Goal: Navigation & Orientation: Find specific page/section

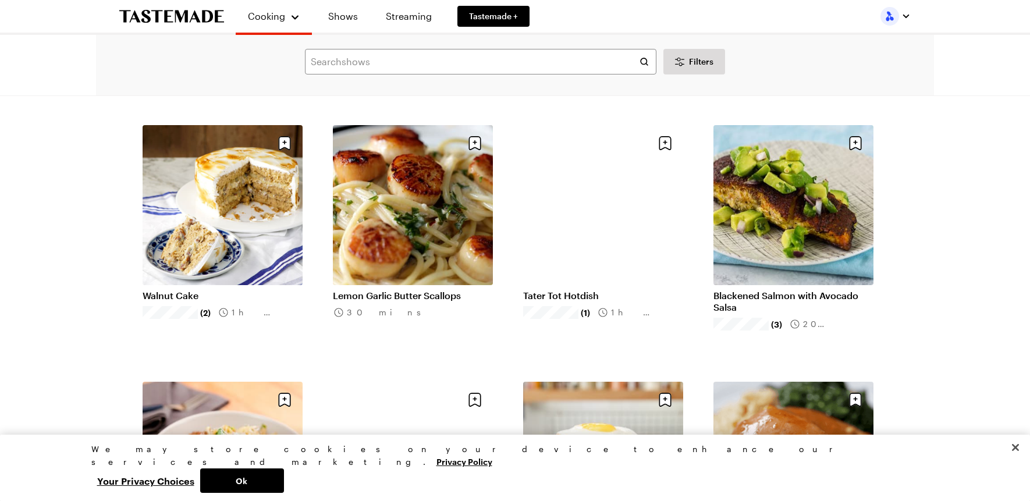
scroll to position [2852, 0]
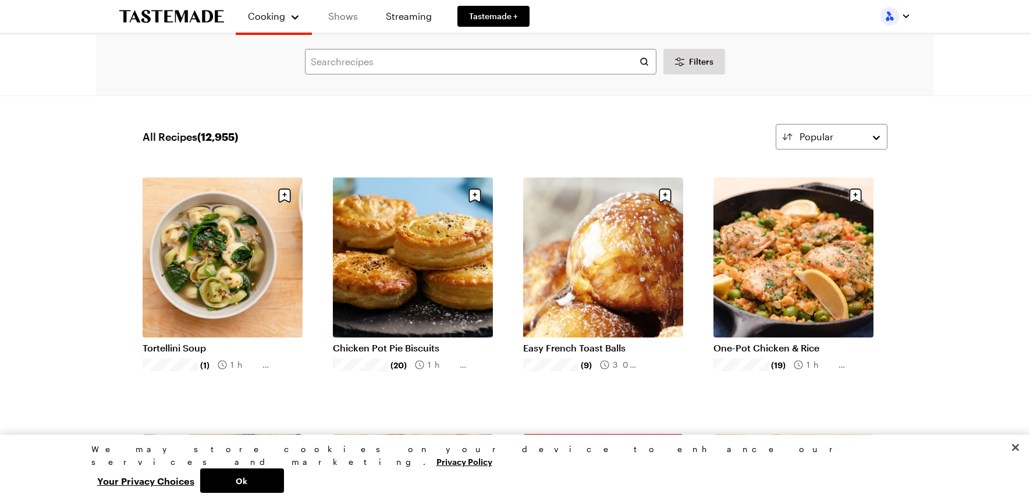
click at [344, 15] on link "Shows" at bounding box center [343, 16] width 53 height 33
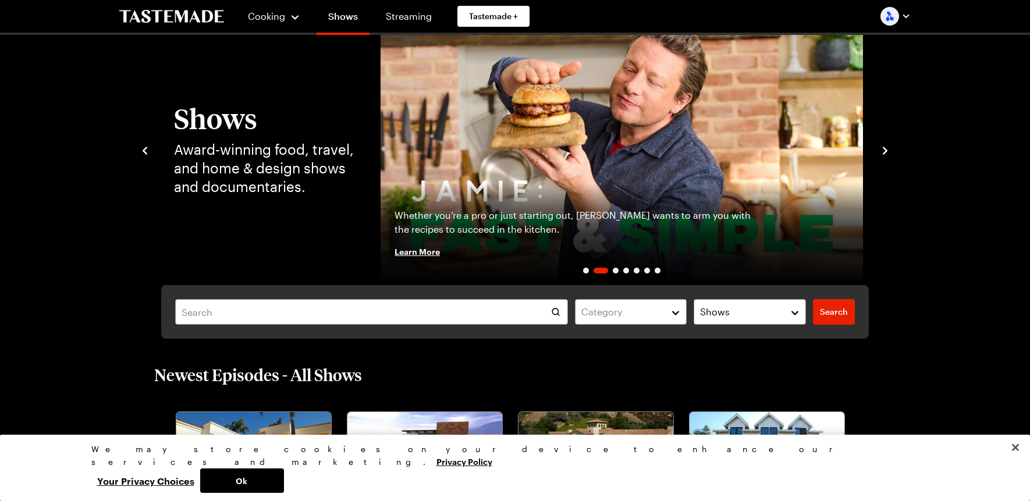
scroll to position [116, 0]
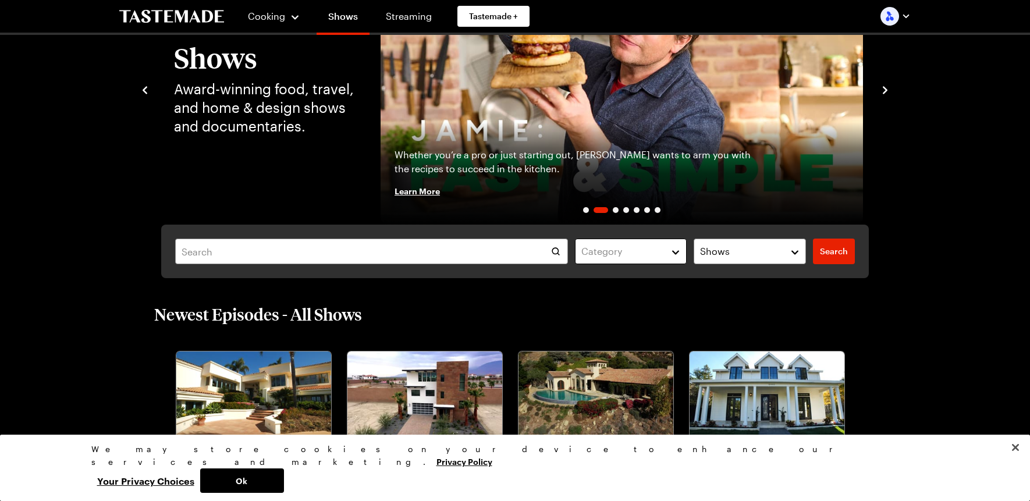
click at [677, 254] on button "Category" at bounding box center [631, 252] width 112 height 26
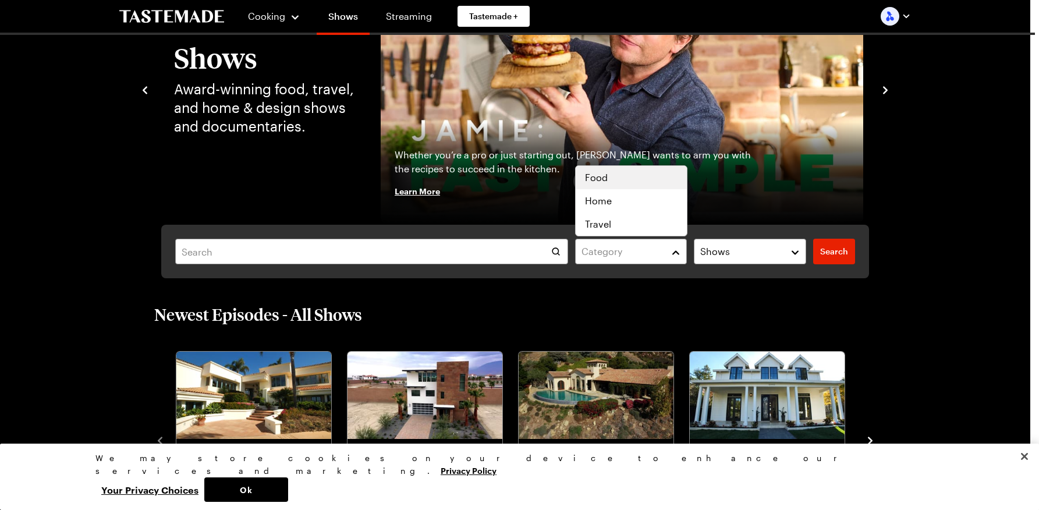
click at [615, 172] on div "Food" at bounding box center [631, 178] width 93 height 14
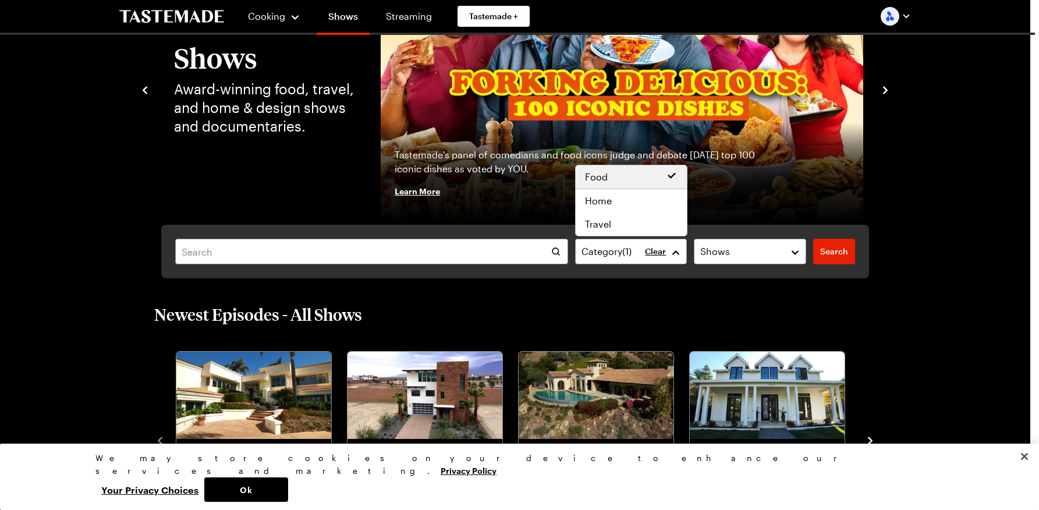
click at [831, 251] on div "Category ( 1 ) Clear Shows Search Search" at bounding box center [515, 252] width 708 height 54
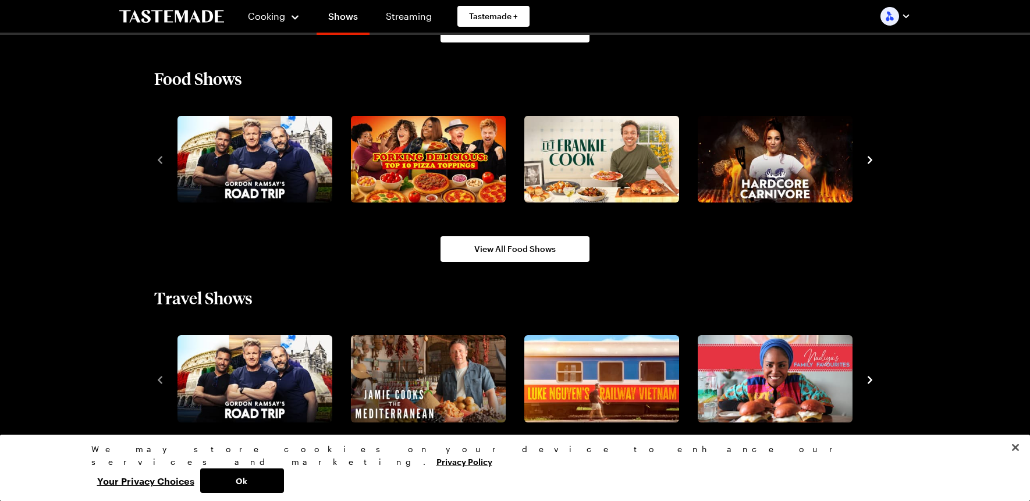
scroll to position [1048, 0]
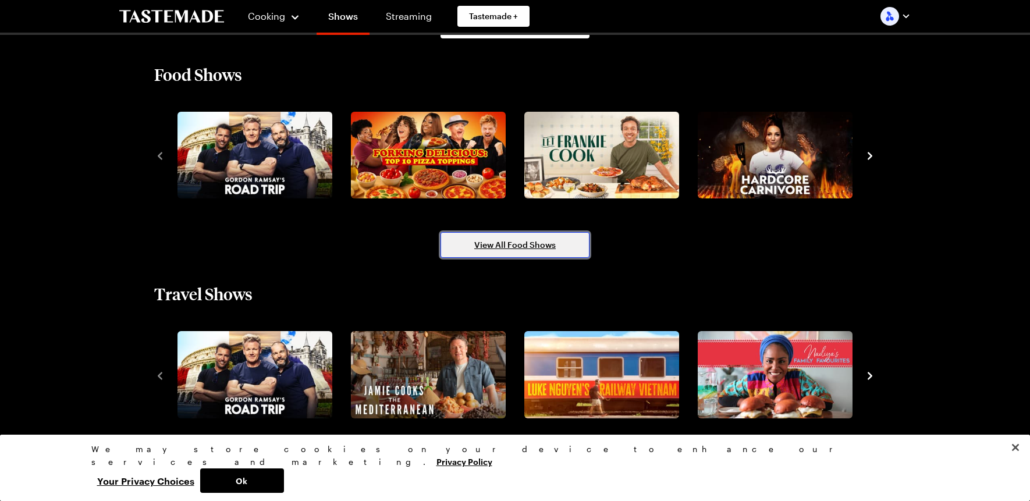
click at [487, 243] on span "View All Food Shows" at bounding box center [514, 245] width 81 height 12
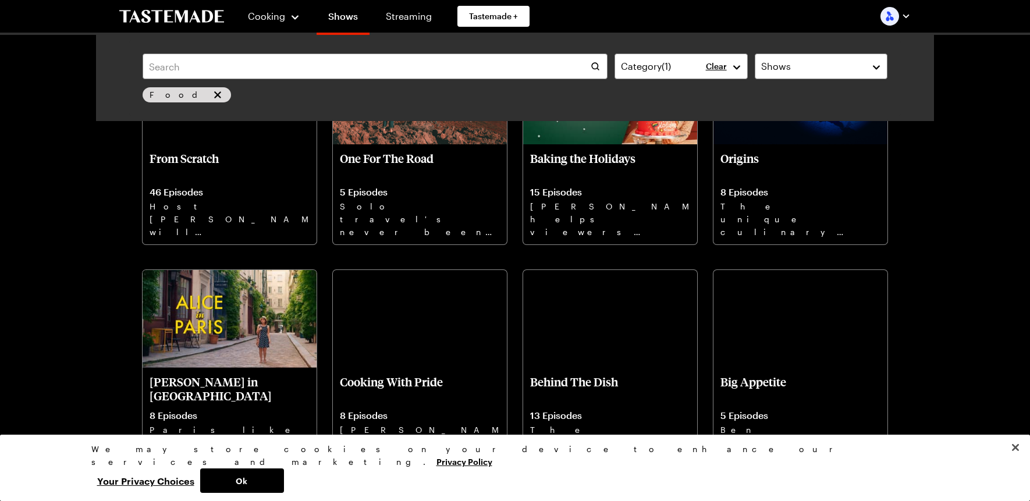
scroll to position [1281, 0]
